Goal: Information Seeking & Learning: Find specific fact

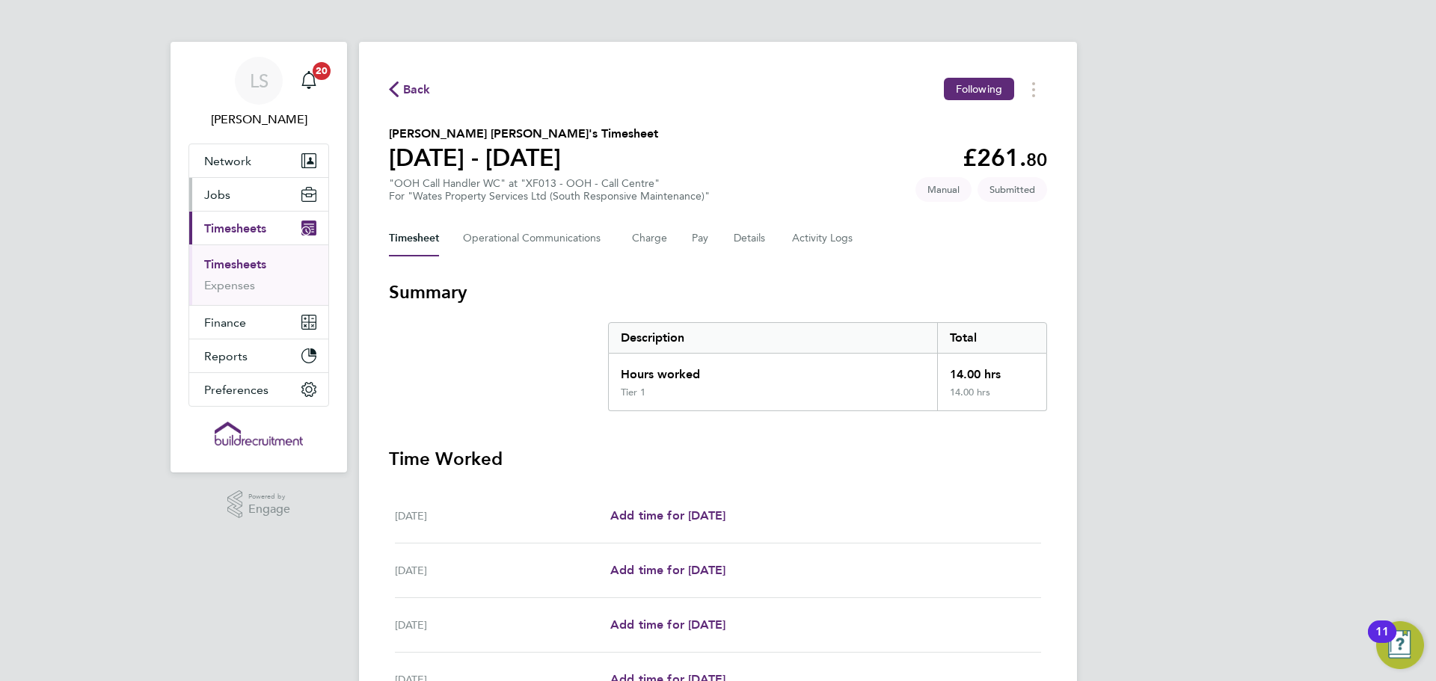
click at [216, 188] on span "Jobs" at bounding box center [217, 195] width 26 height 14
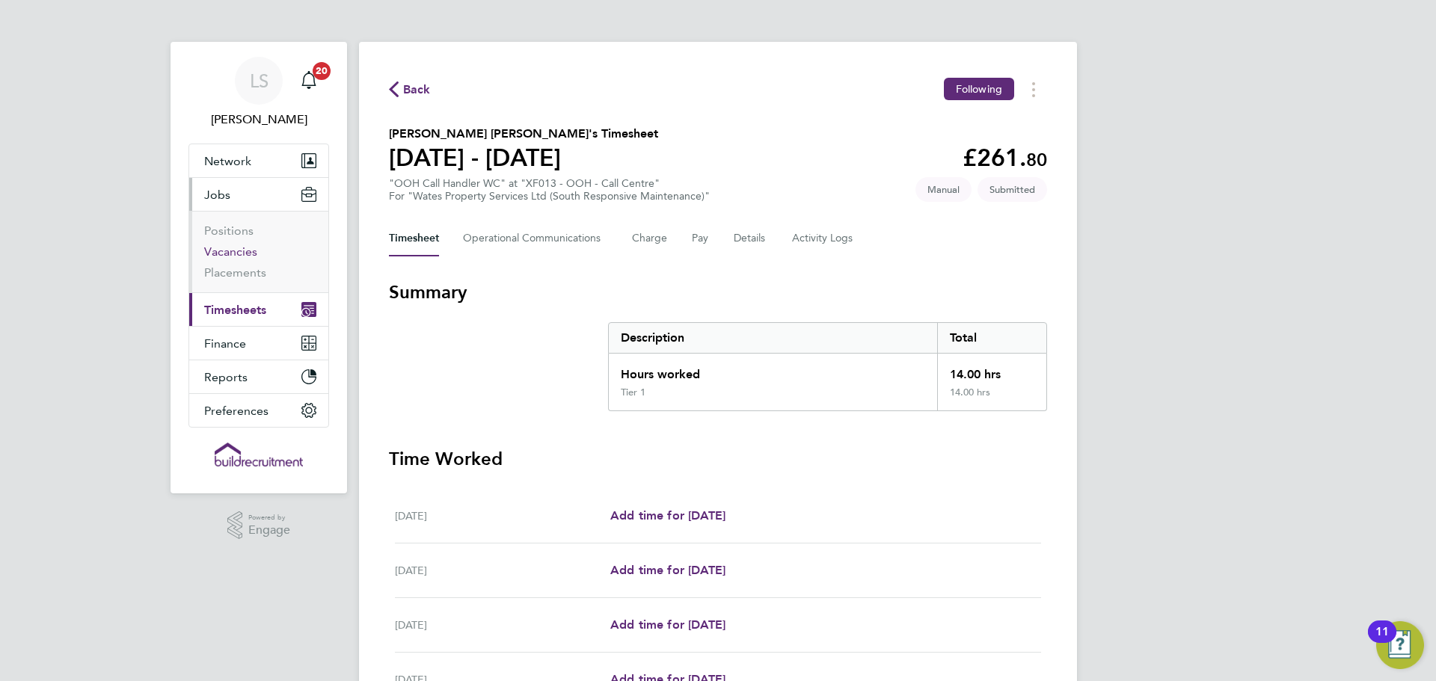
click at [238, 250] on link "Vacancies" at bounding box center [230, 252] width 53 height 14
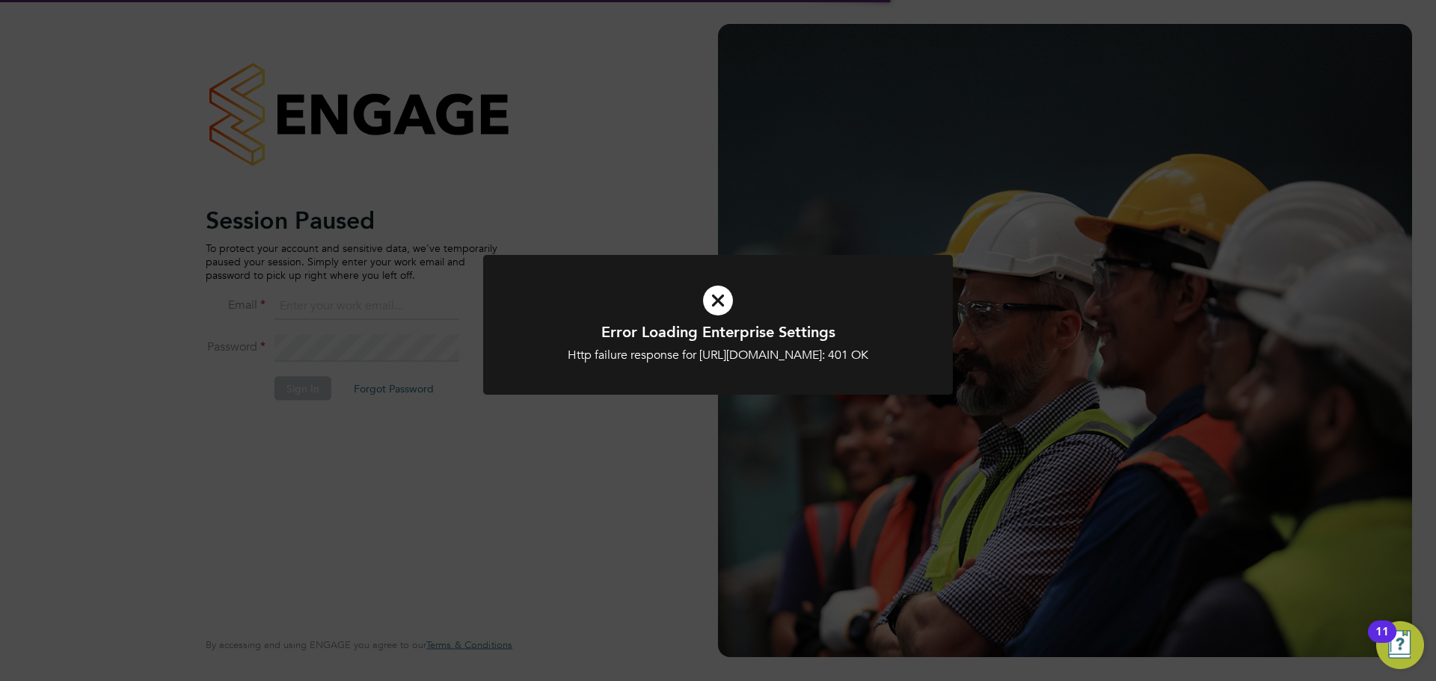
type input "[PERSON_NAME][EMAIL_ADDRESS][PERSON_NAME][DOMAIN_NAME]"
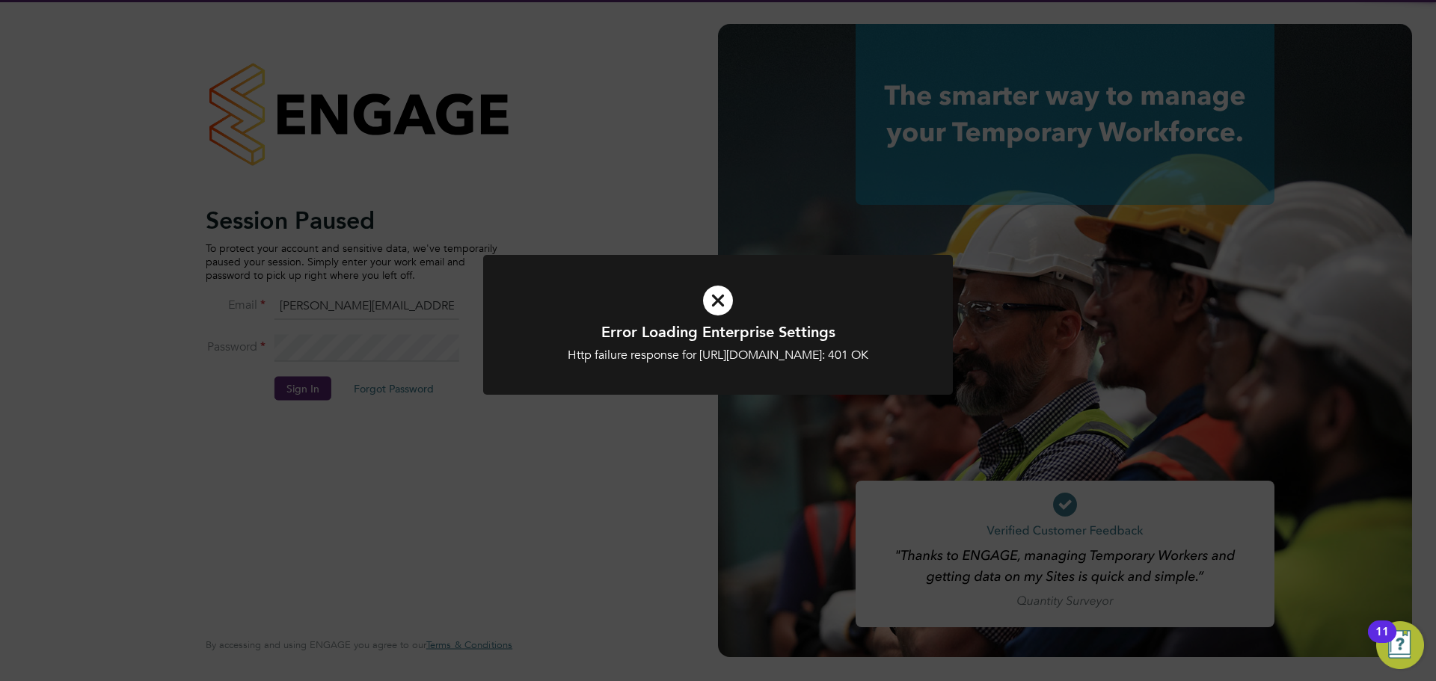
click at [622, 172] on div "Error Loading Enterprise Settings Http failure response for [URL][DOMAIN_NAME]:…" at bounding box center [718, 340] width 1436 height 681
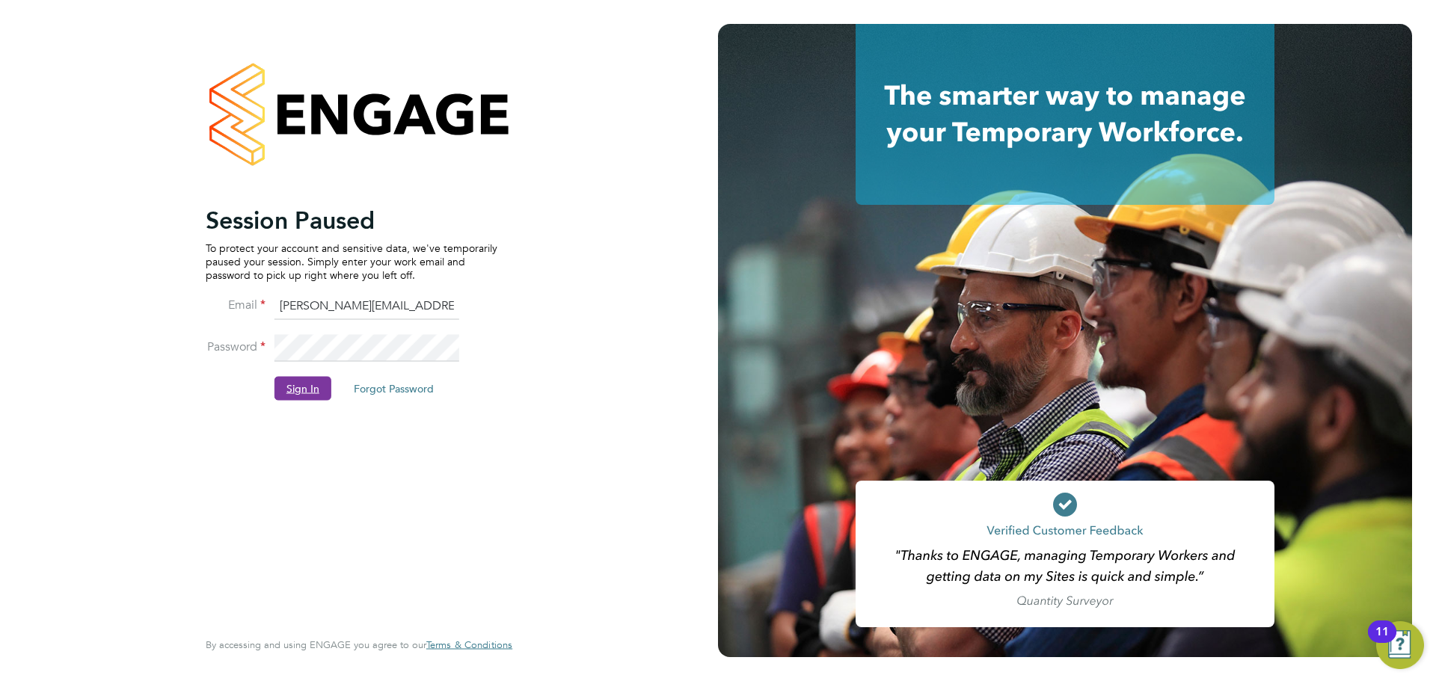
click at [289, 389] on button "Sign In" at bounding box center [302, 388] width 57 height 24
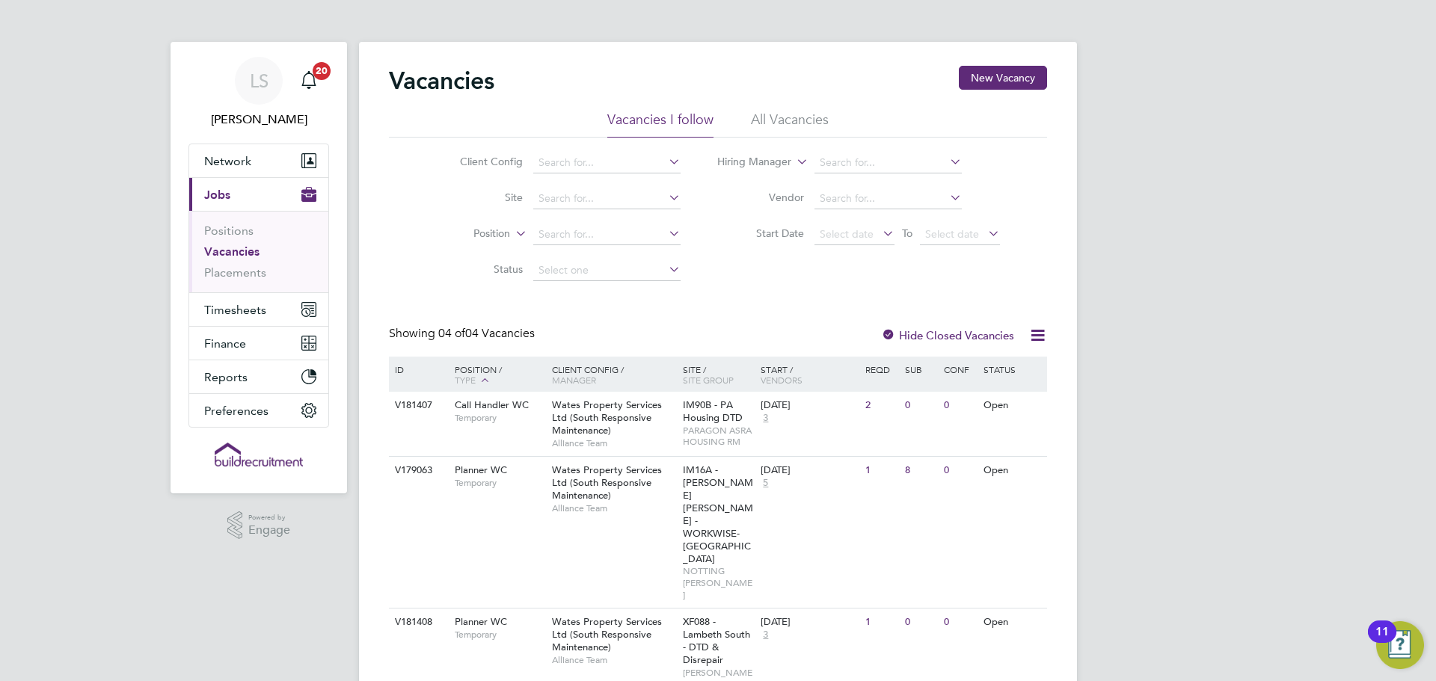
click at [221, 253] on link "Vacancies" at bounding box center [231, 252] width 55 height 14
click at [404, 234] on div "Client Config Site Position Status Hiring Manager Vendor Start Date Select date…" at bounding box center [718, 213] width 658 height 151
click at [235, 282] on ul "Positions Vacancies Placements" at bounding box center [258, 252] width 139 height 82
click at [235, 277] on link "Placements" at bounding box center [235, 272] width 62 height 14
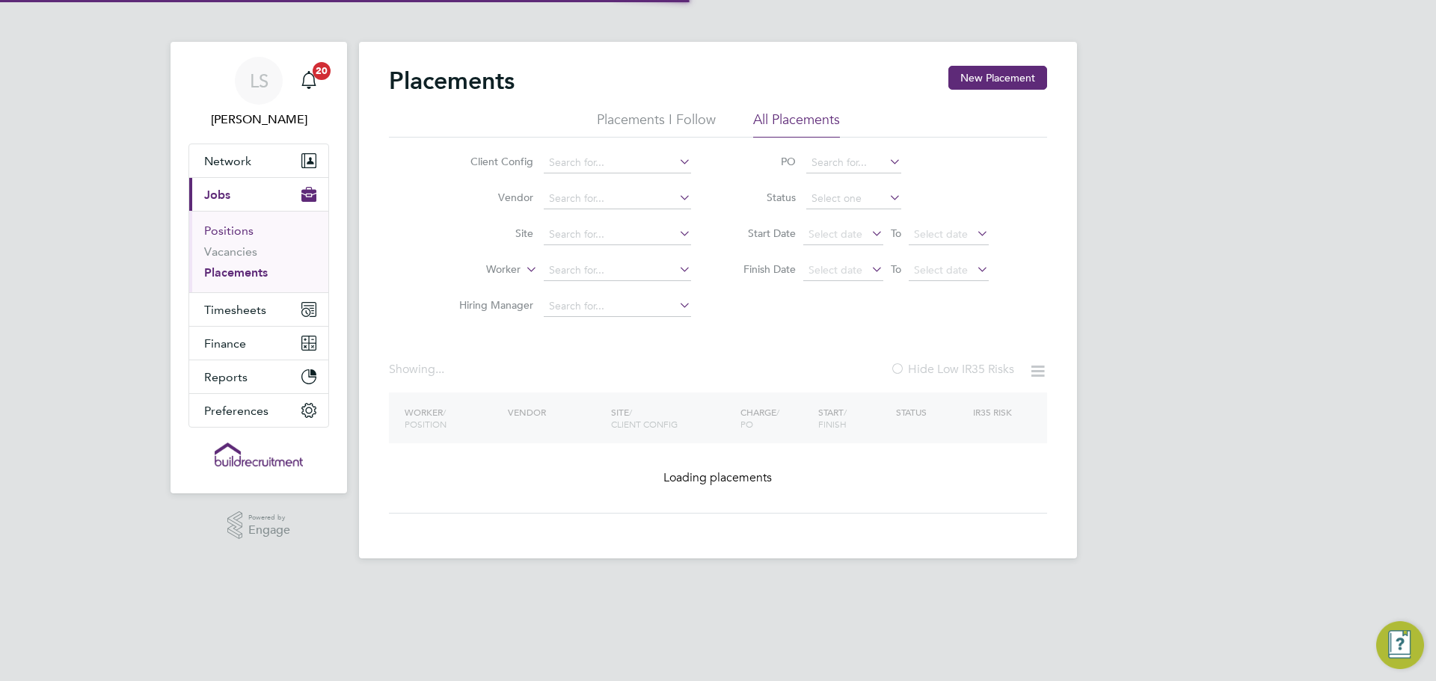
click at [233, 233] on link "Positions" at bounding box center [228, 231] width 49 height 14
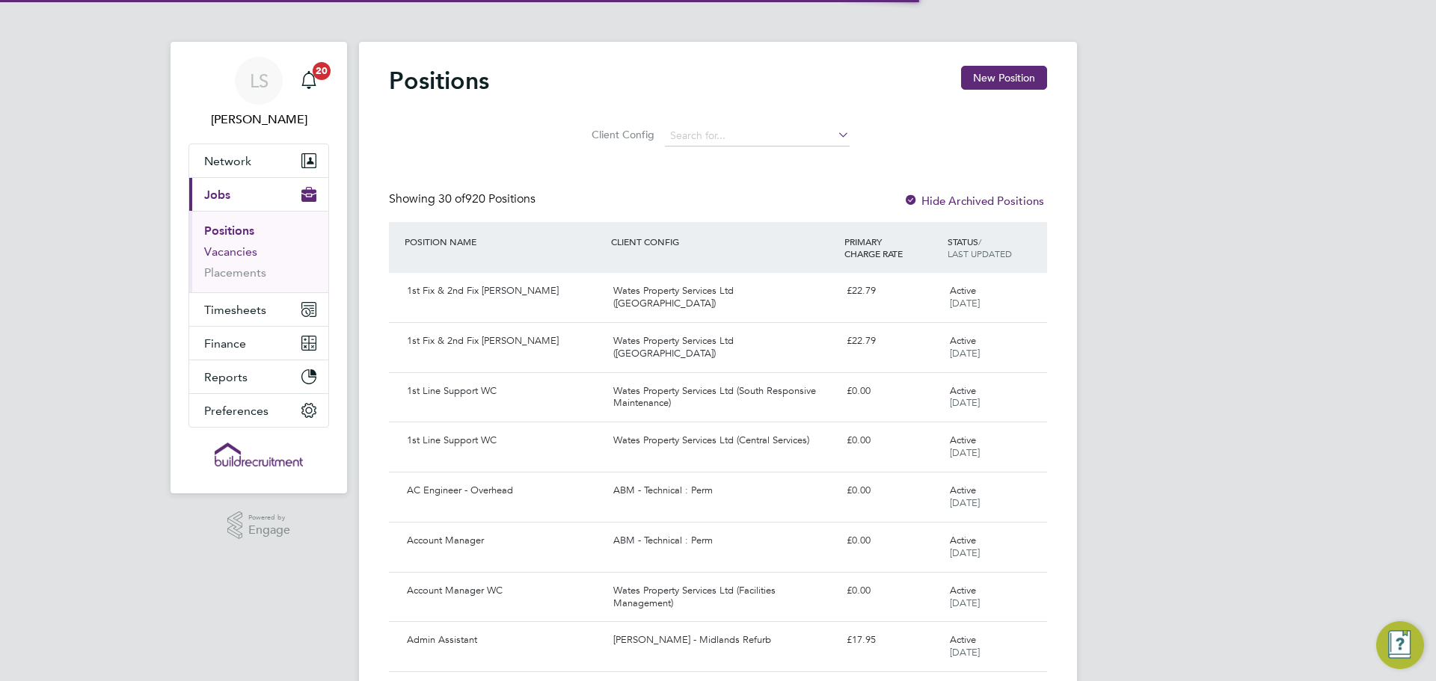
click at [233, 248] on link "Vacancies" at bounding box center [230, 252] width 53 height 14
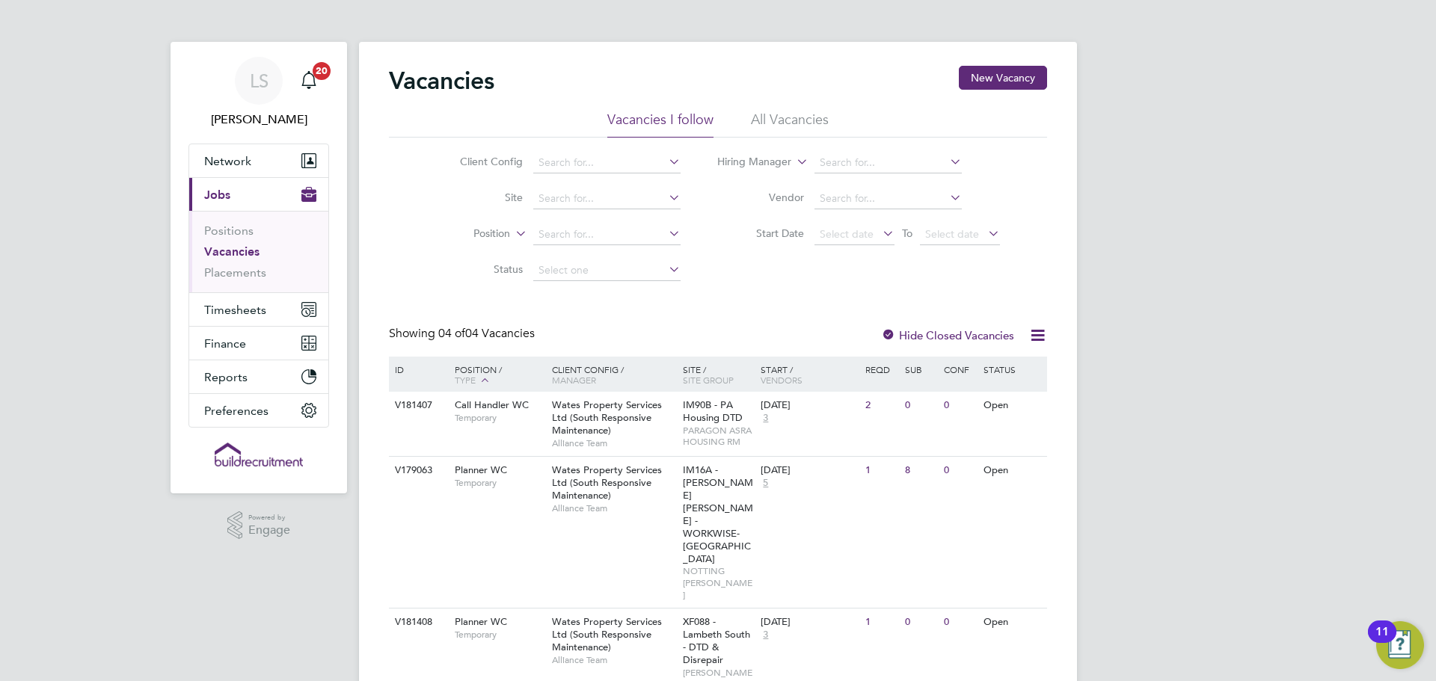
click at [244, 215] on ul "Positions Vacancies Placements" at bounding box center [258, 252] width 139 height 82
click at [226, 200] on span "Jobs" at bounding box center [217, 195] width 26 height 14
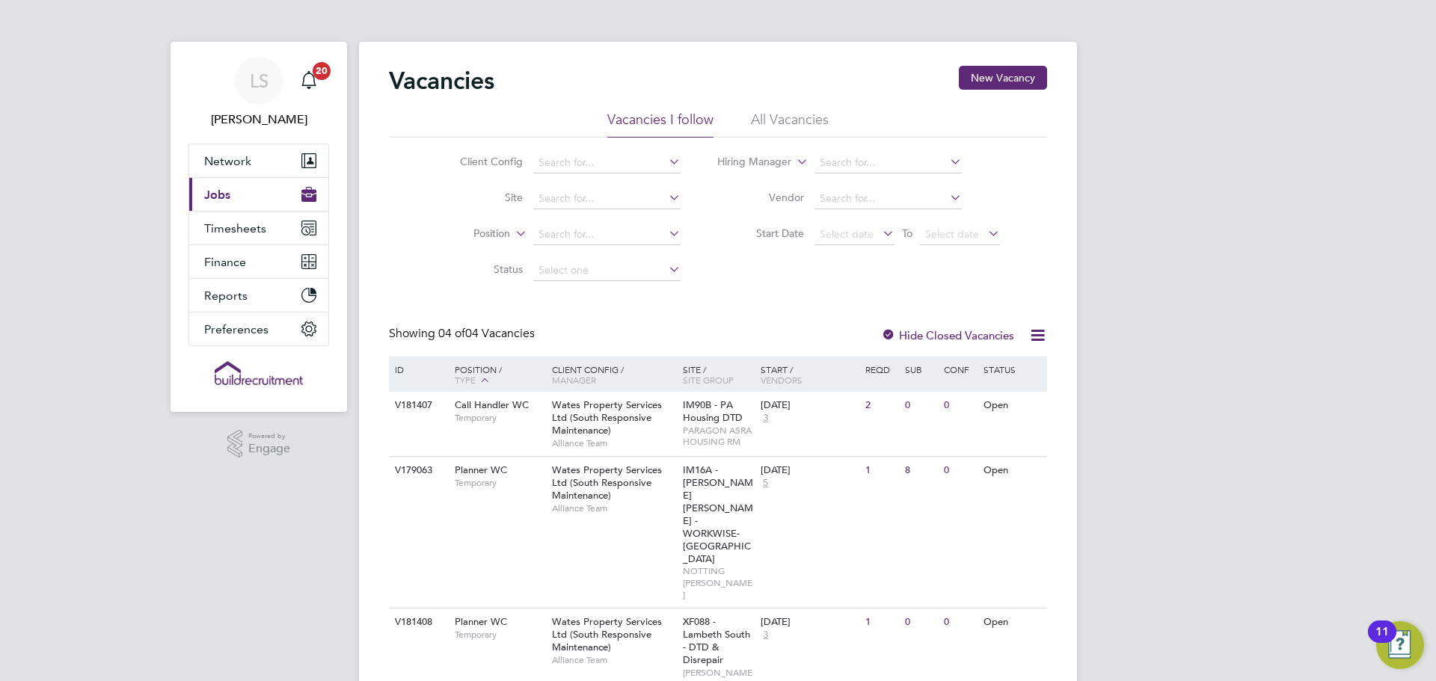
click at [222, 197] on span "Jobs" at bounding box center [217, 195] width 26 height 14
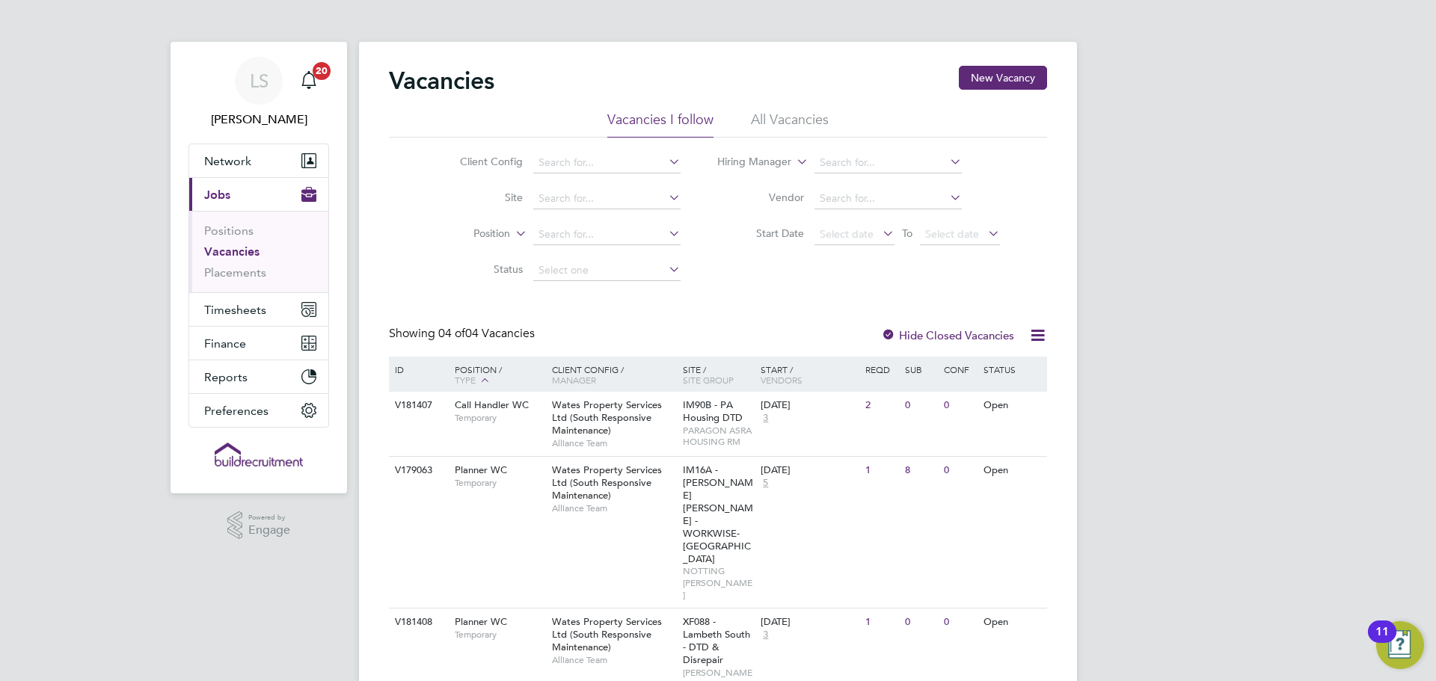
click at [232, 196] on button "Current page: Jobs" at bounding box center [258, 194] width 139 height 33
drag, startPoint x: 324, startPoint y: 239, endPoint x: 439, endPoint y: 241, distance: 115.2
click at [325, 242] on ul "Positions Vacancies Placements" at bounding box center [258, 252] width 139 height 82
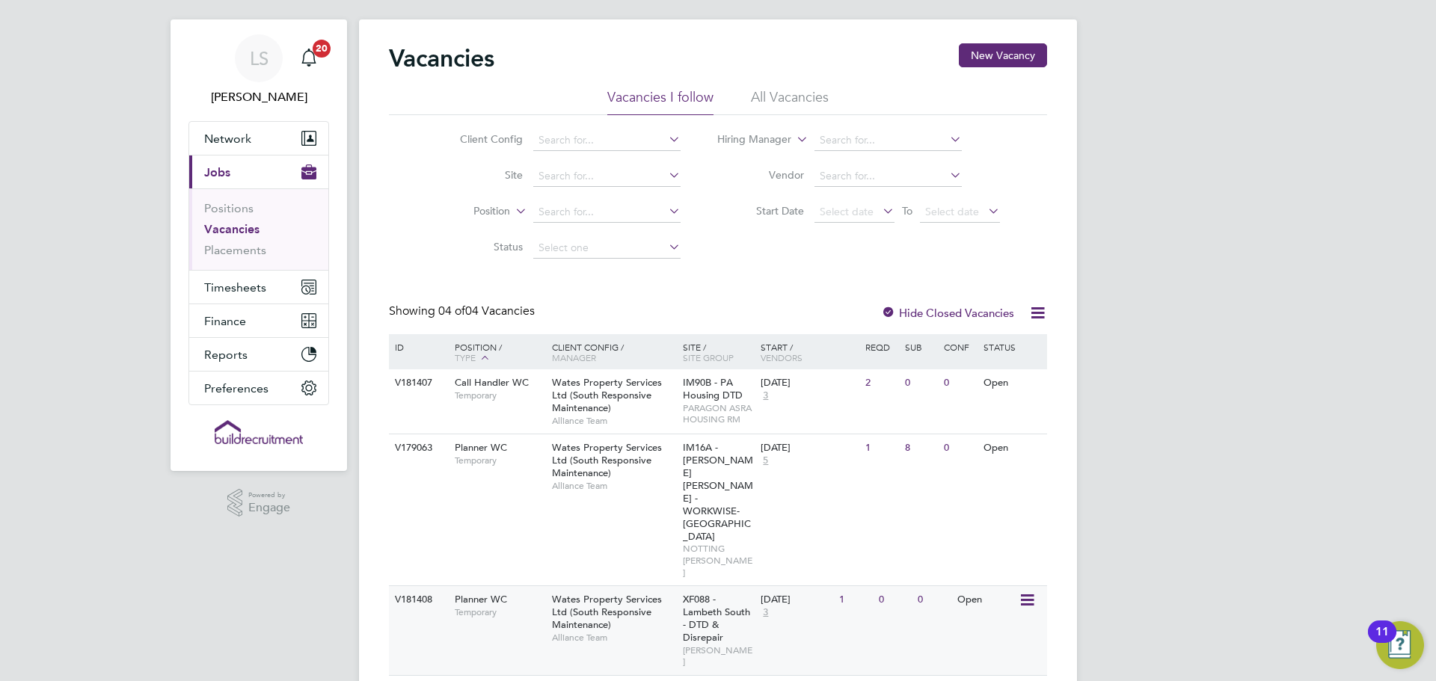
scroll to position [61, 0]
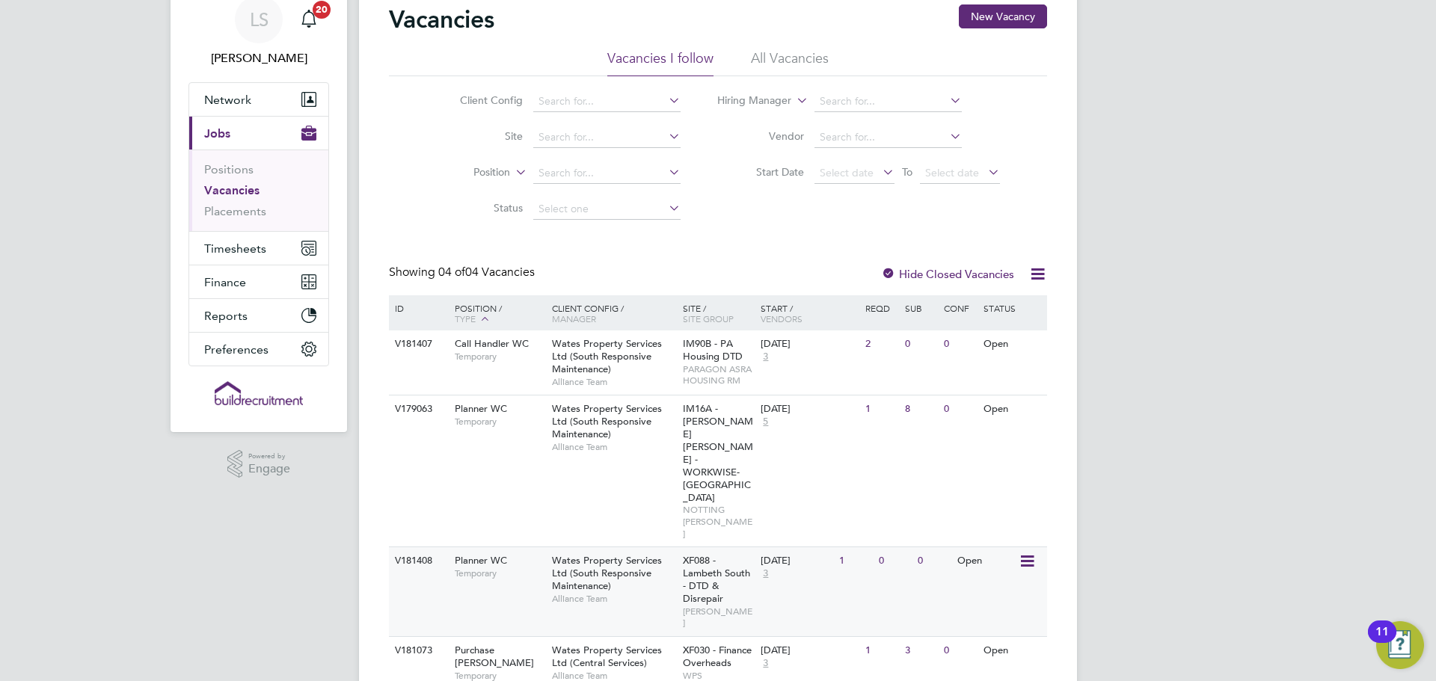
click at [571, 593] on span "Alliance Team" at bounding box center [613, 599] width 123 height 12
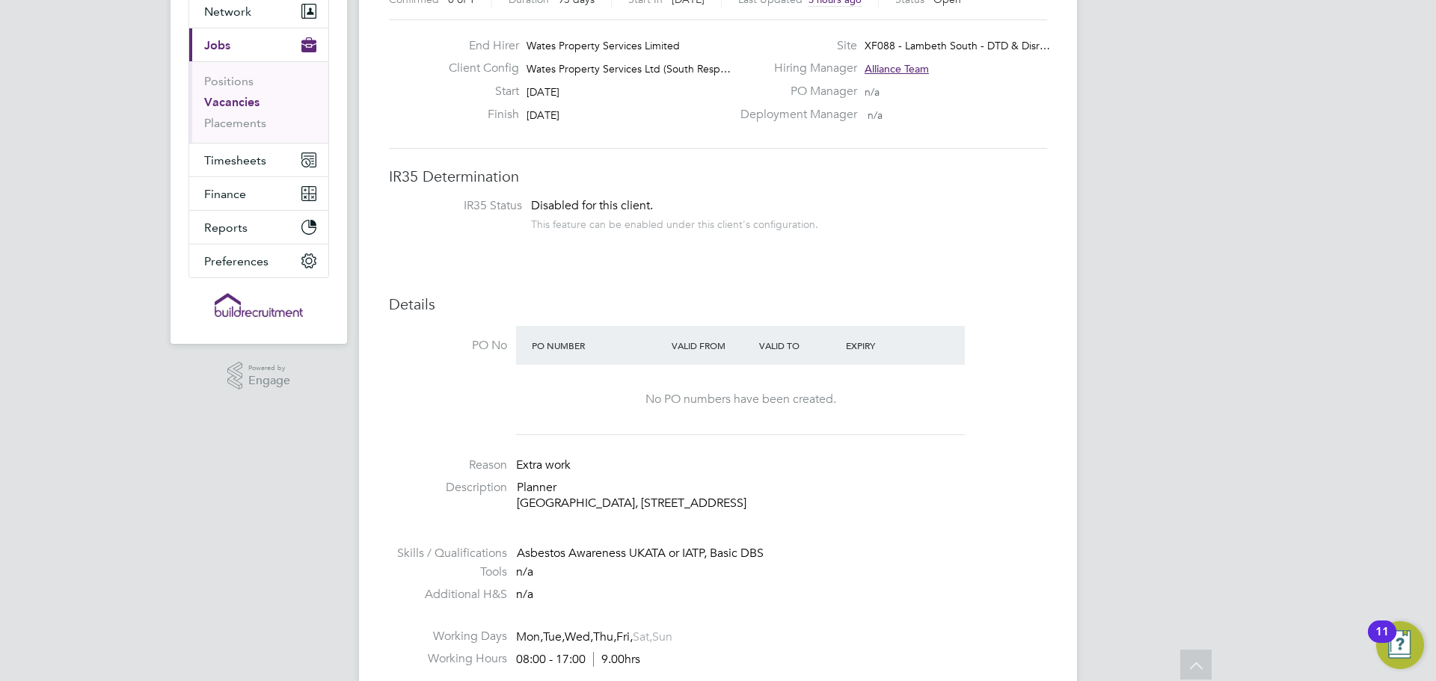
drag, startPoint x: 819, startPoint y: 502, endPoint x: 770, endPoint y: 500, distance: 48.6
click at [770, 500] on p "Planner [GEOGRAPHIC_DATA], [STREET_ADDRESS]" at bounding box center [782, 495] width 530 height 31
copy p "SW2 1EG"
